Goal: Find specific page/section: Find specific page/section

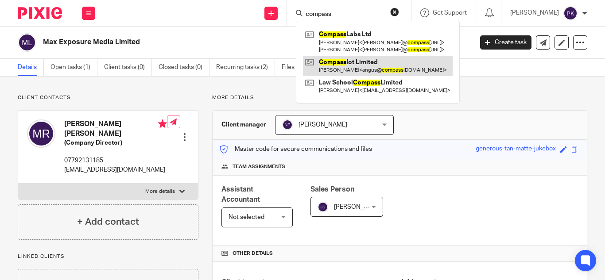
type input "compass"
click at [338, 64] on link at bounding box center [378, 66] width 150 height 20
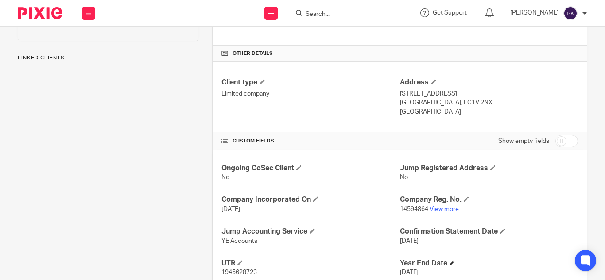
scroll to position [222, 0]
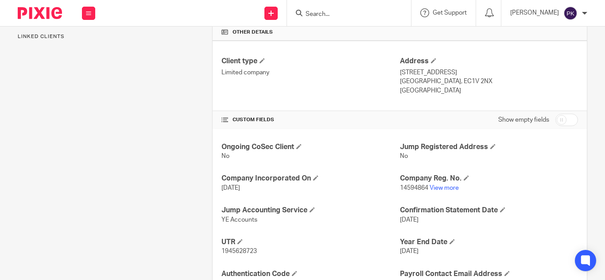
click at [436, 184] on p "14594864 View more" at bounding box center [489, 188] width 178 height 9
click at [436, 188] on link "View more" at bounding box center [444, 188] width 29 height 6
